Goal: Find specific page/section: Find specific page/section

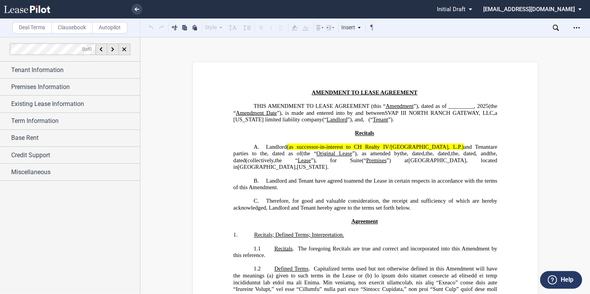
click at [34, 6] on icon at bounding box center [27, 9] width 46 height 8
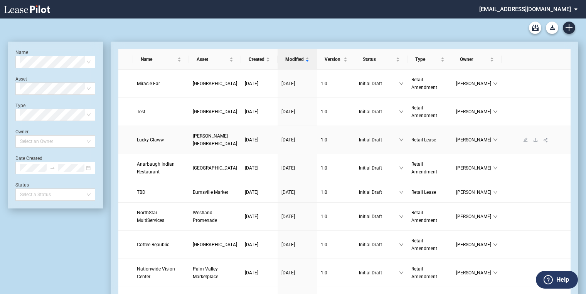
click at [193, 145] on span "[PERSON_NAME][GEOGRAPHIC_DATA]" at bounding box center [215, 139] width 44 height 13
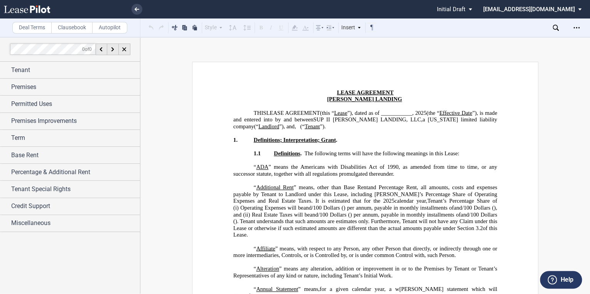
scroll to position [154, 0]
